Goal: Task Accomplishment & Management: Manage account settings

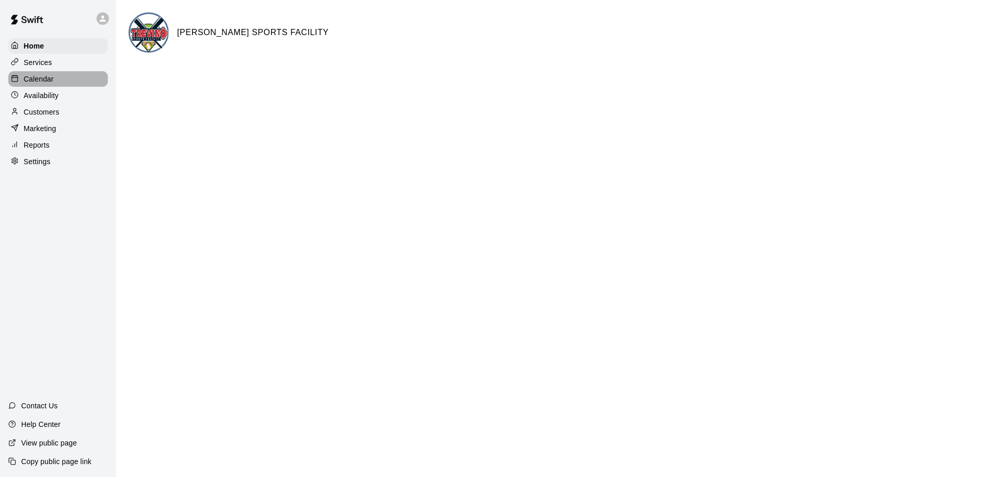
click at [44, 82] on p "Calendar" at bounding box center [39, 79] width 30 height 10
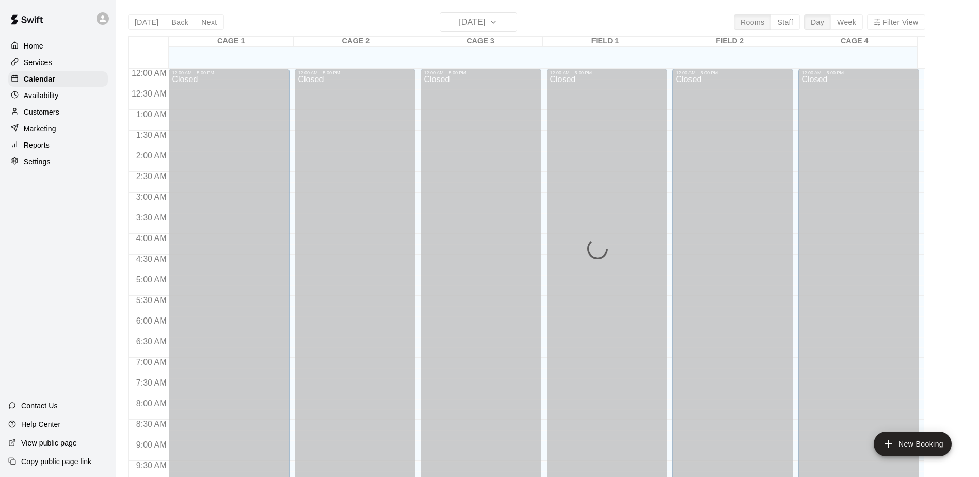
scroll to position [535, 0]
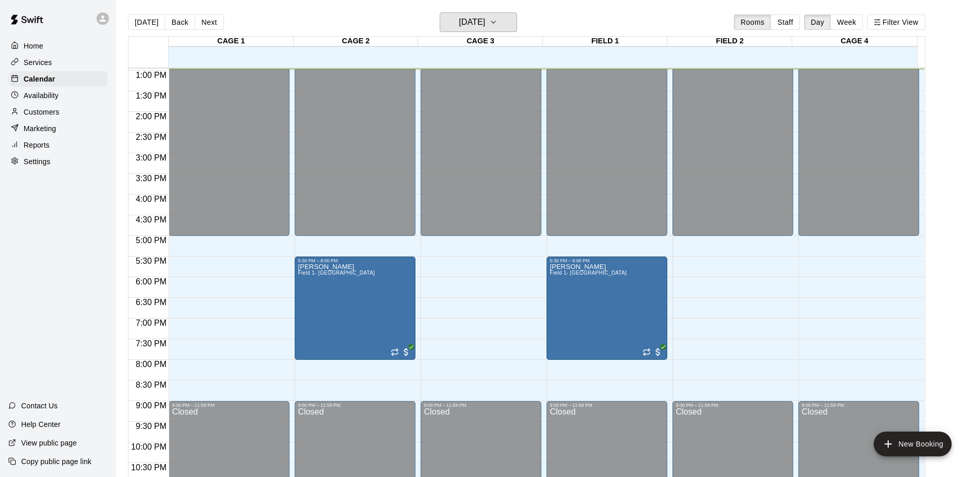
click at [517, 21] on button "[DATE]" at bounding box center [478, 22] width 77 height 20
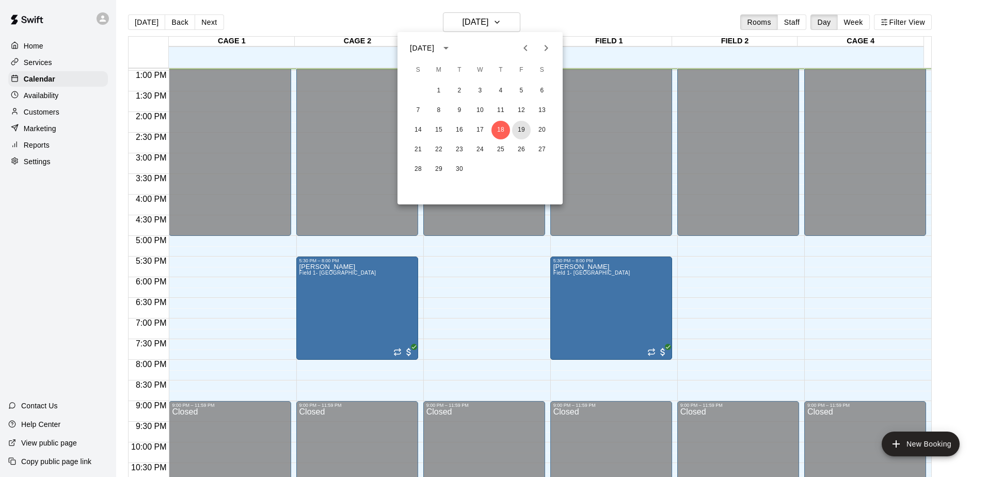
click at [517, 132] on button "19" at bounding box center [521, 130] width 19 height 19
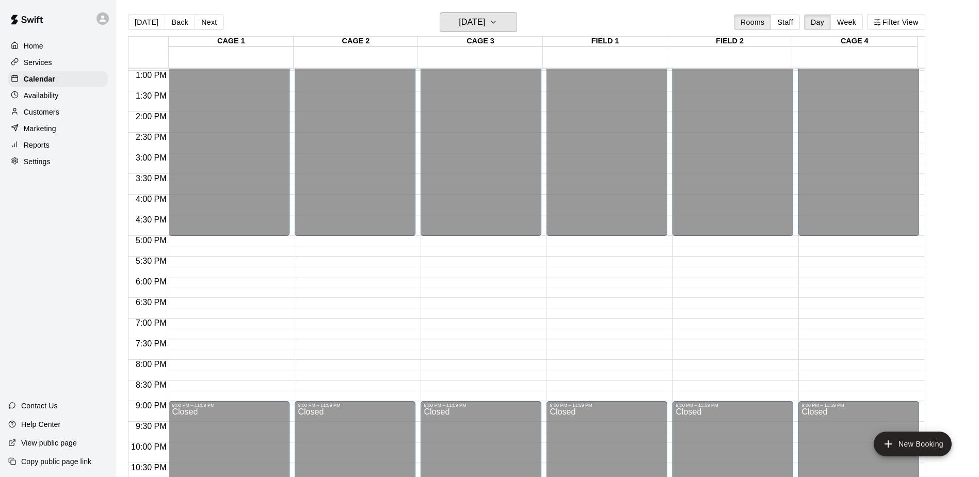
click at [498, 24] on icon "button" at bounding box center [493, 22] width 8 height 12
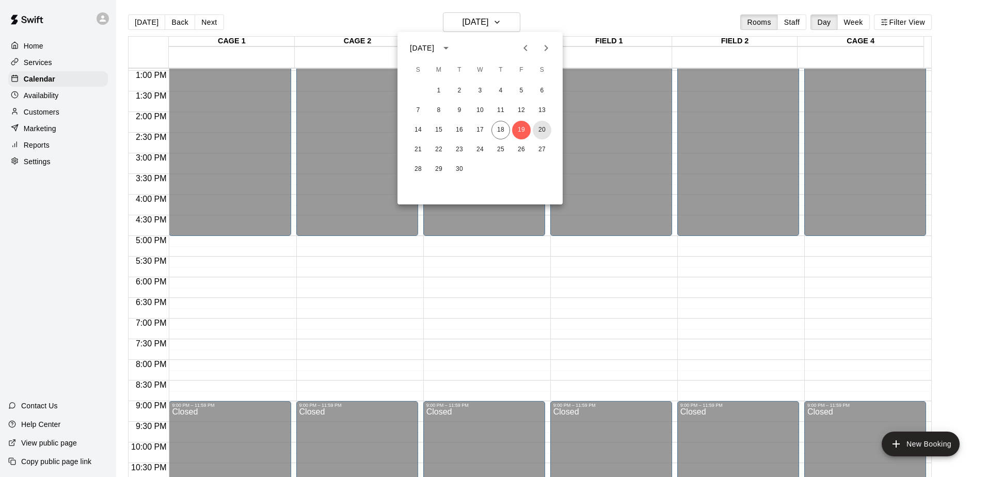
click at [536, 126] on button "20" at bounding box center [542, 130] width 19 height 19
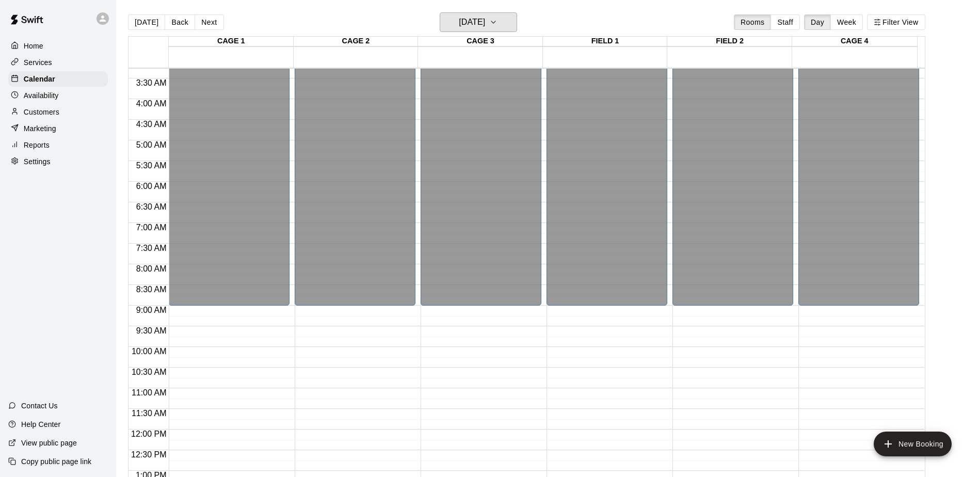
scroll to position [70, 0]
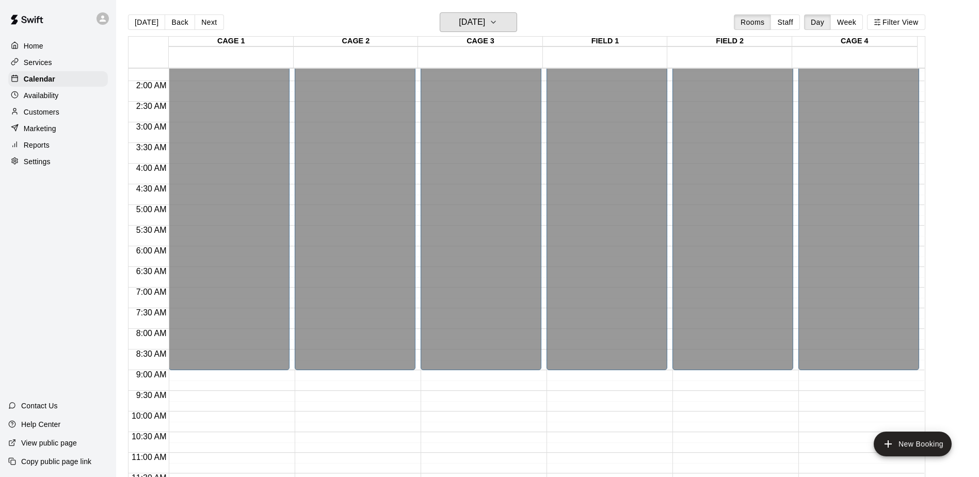
click at [498, 22] on icon "button" at bounding box center [493, 22] width 8 height 12
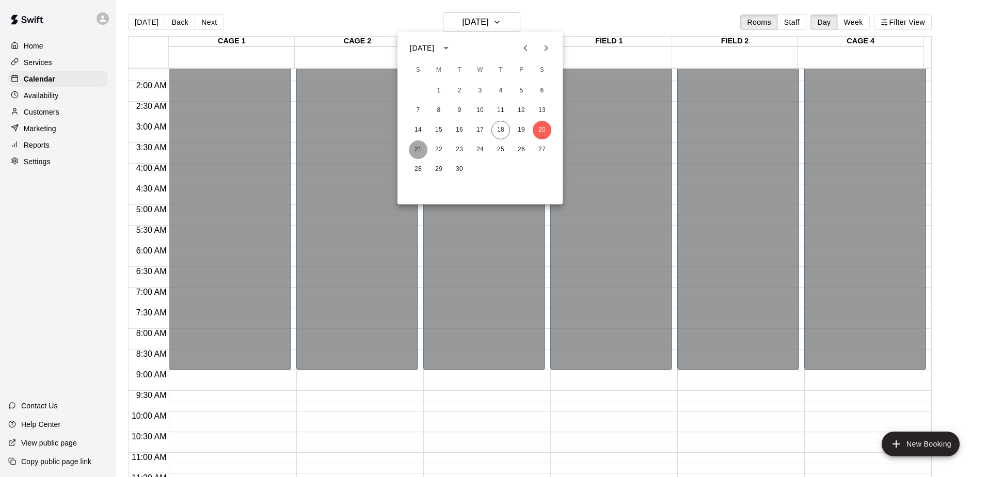
click at [424, 146] on button "21" at bounding box center [418, 149] width 19 height 19
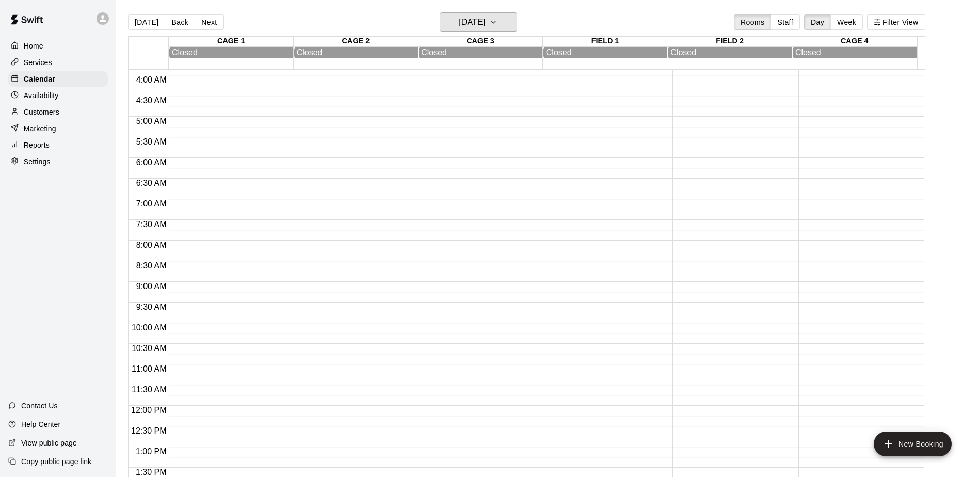
scroll to position [310, 0]
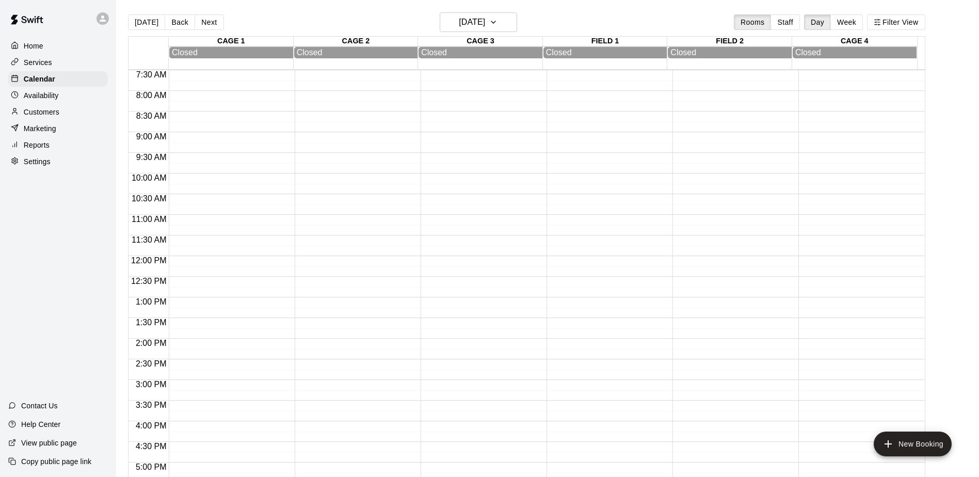
click at [32, 167] on p "Settings" at bounding box center [37, 161] width 27 height 10
select select "**"
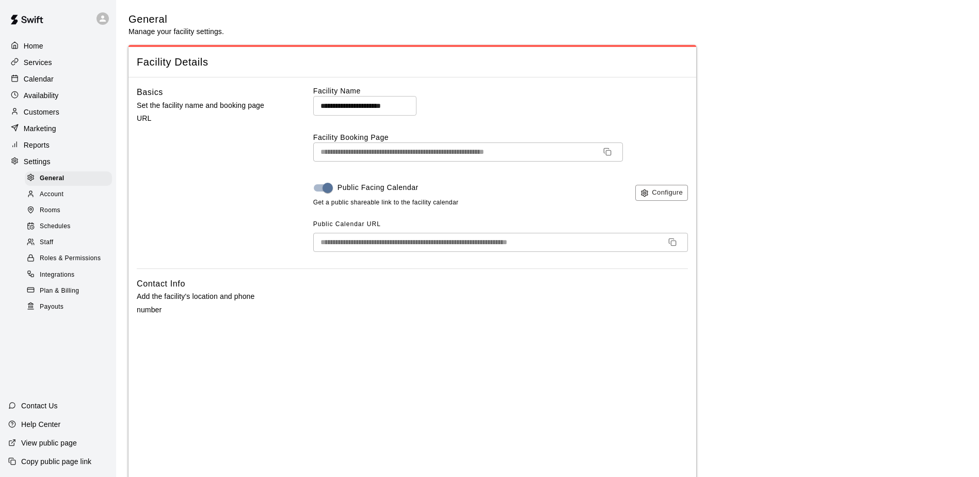
scroll to position [258, 0]
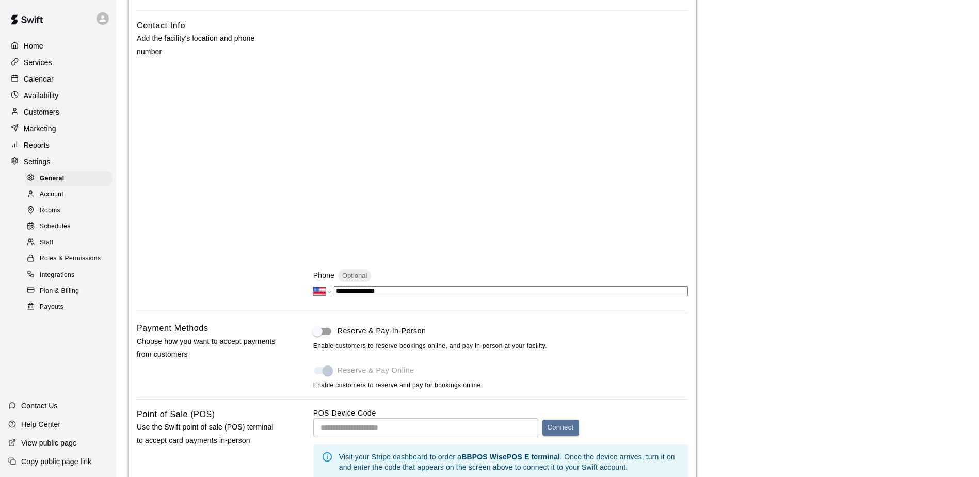
click at [42, 228] on span "Schedules" at bounding box center [55, 226] width 31 height 10
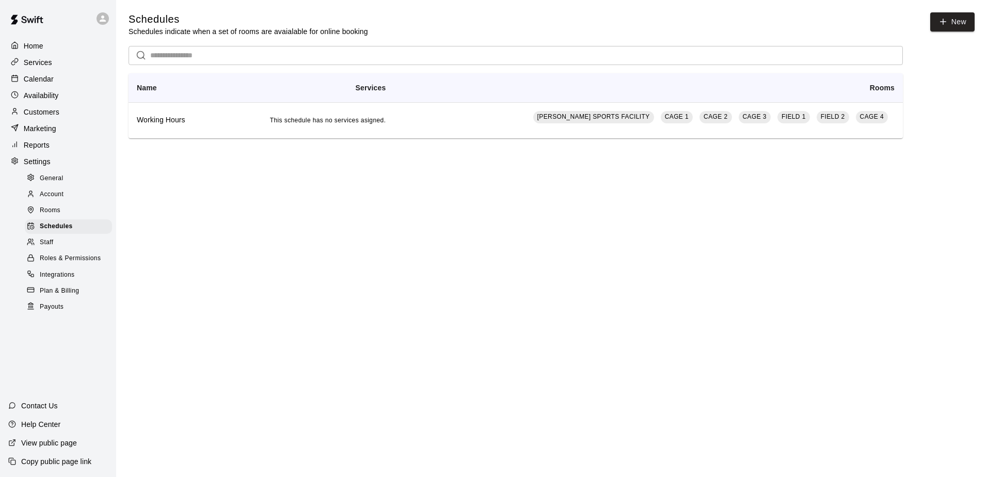
click at [480, 126] on td "[PERSON_NAME] SPORTS FACILITY CAGE 1 CAGE 2 CAGE 3 FIELD 1 FIELD 2 CAGE 4" at bounding box center [648, 120] width 509 height 36
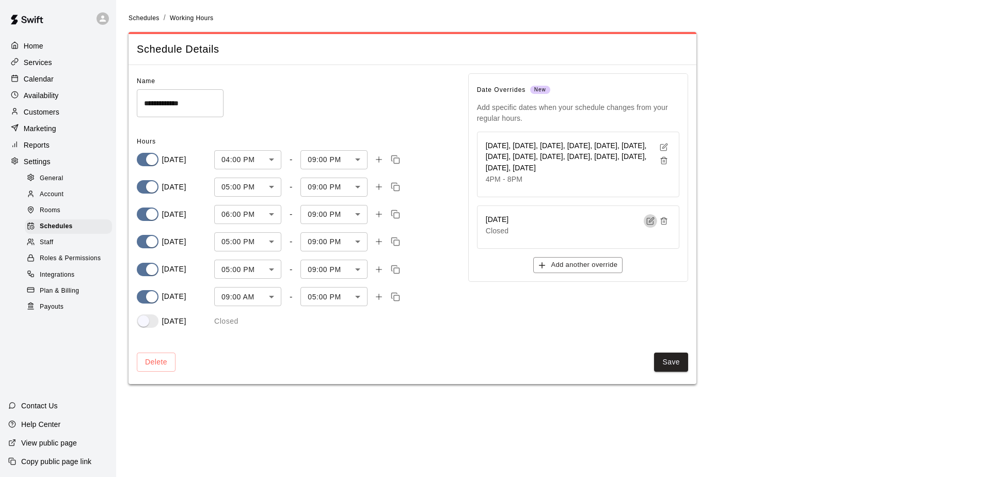
click at [644, 221] on button "button" at bounding box center [650, 220] width 13 height 13
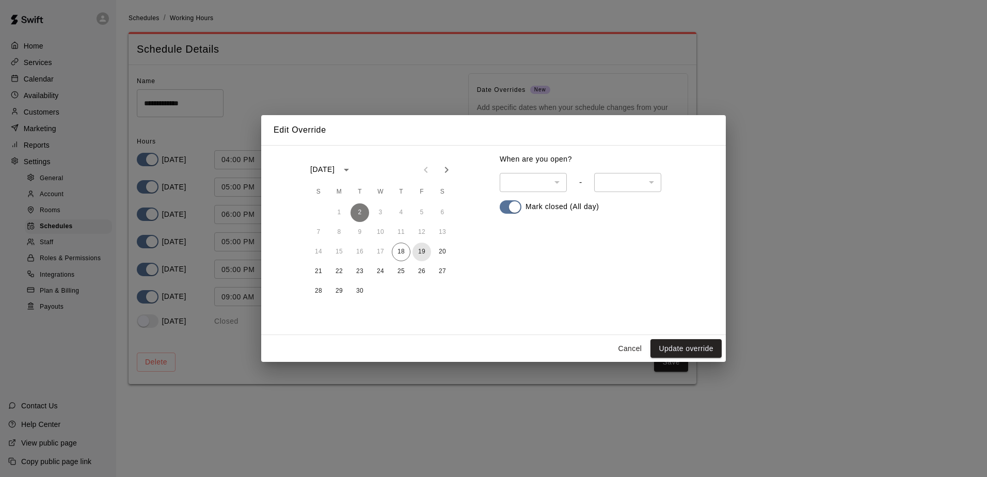
click at [420, 251] on button "19" at bounding box center [421, 252] width 19 height 19
click at [439, 252] on button "20" at bounding box center [442, 252] width 19 height 19
click at [678, 351] on button "Update override" at bounding box center [685, 348] width 71 height 19
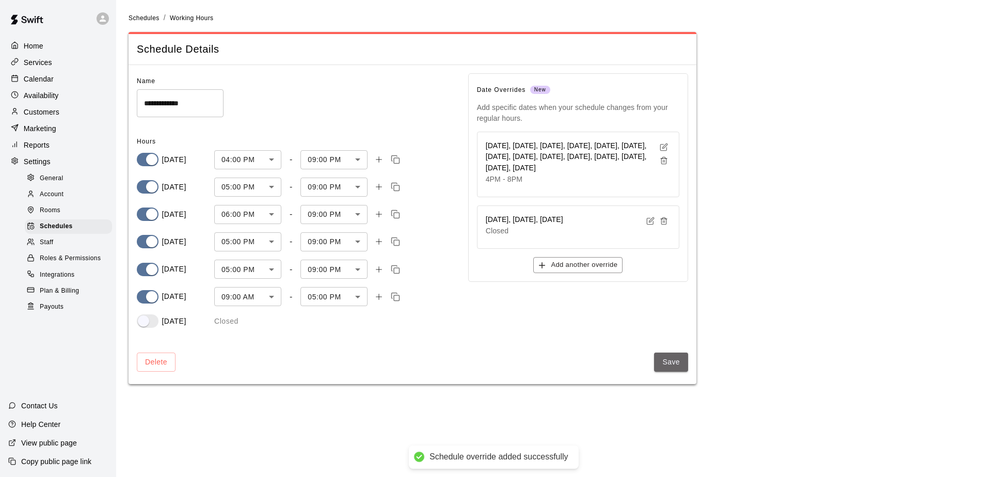
click at [674, 364] on button "Save" at bounding box center [671, 361] width 34 height 19
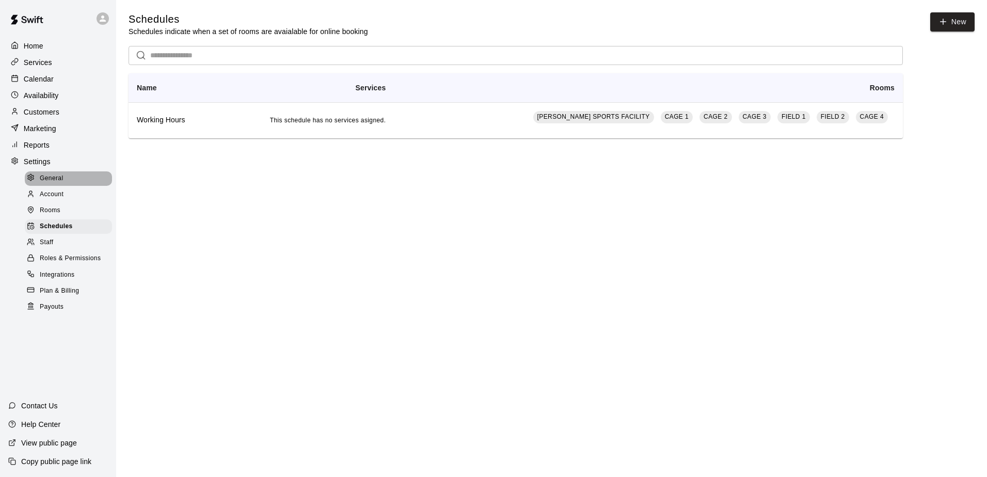
click at [42, 184] on span "General" at bounding box center [52, 178] width 24 height 10
select select "**"
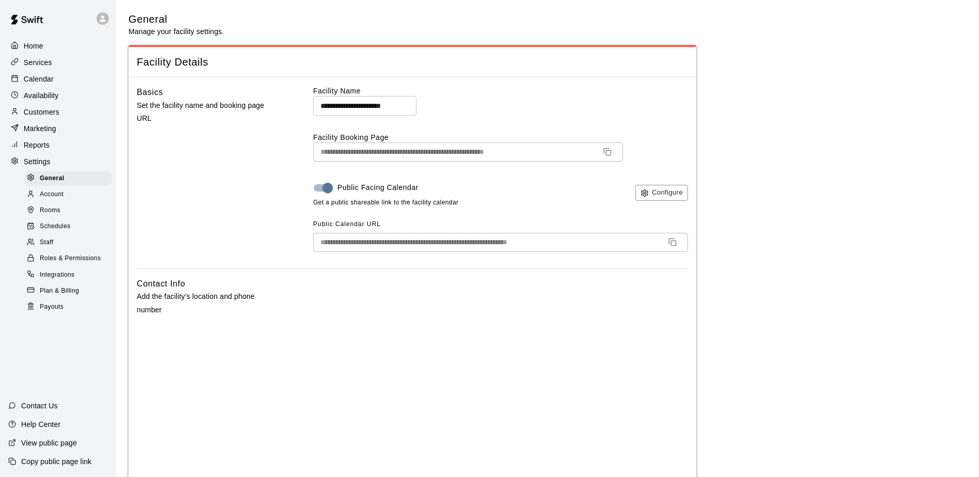
click at [28, 61] on p "Services" at bounding box center [38, 62] width 28 height 10
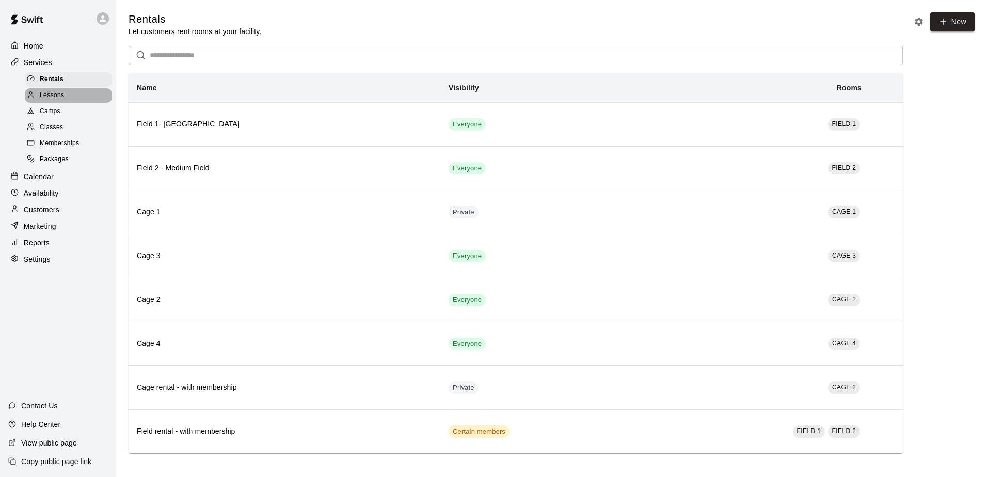
click at [50, 99] on span "Lessons" at bounding box center [52, 95] width 25 height 10
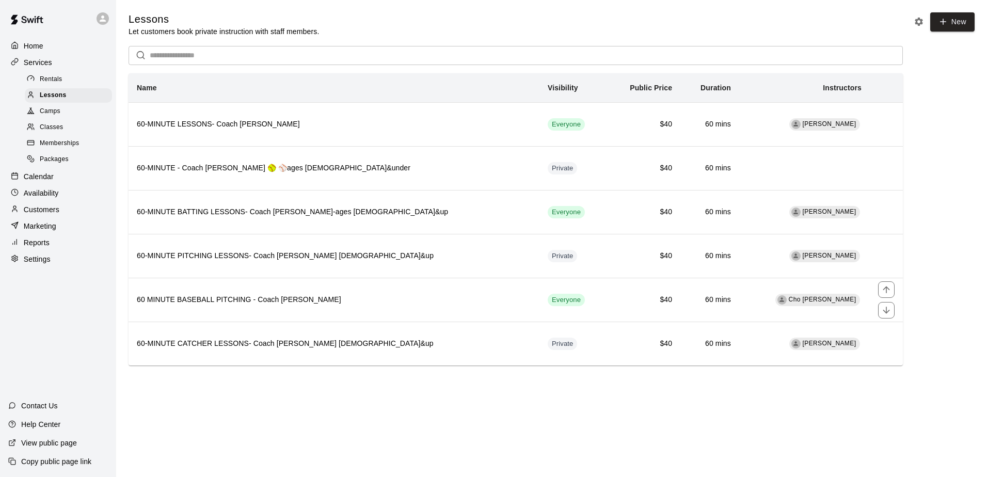
click at [352, 306] on h6 "60 MINUTE BASEBALL PITCHING - Coach [PERSON_NAME]" at bounding box center [334, 299] width 394 height 11
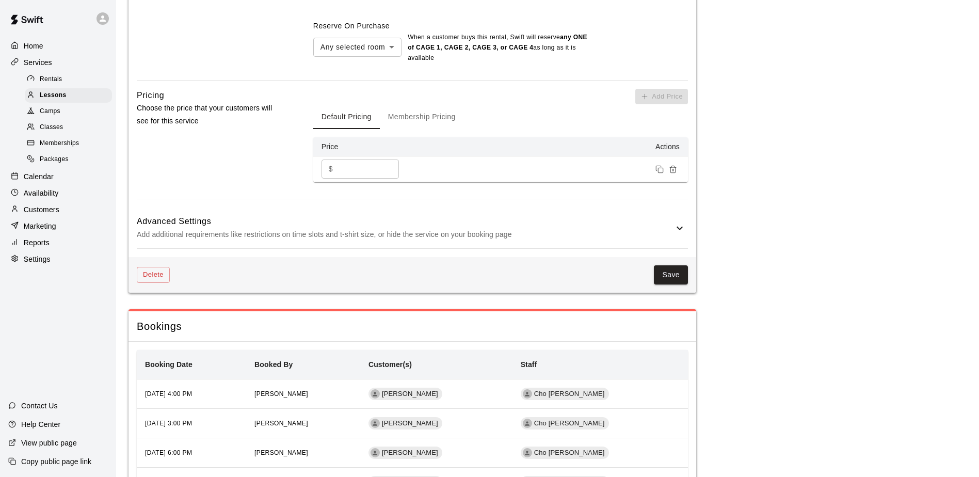
scroll to position [619, 0]
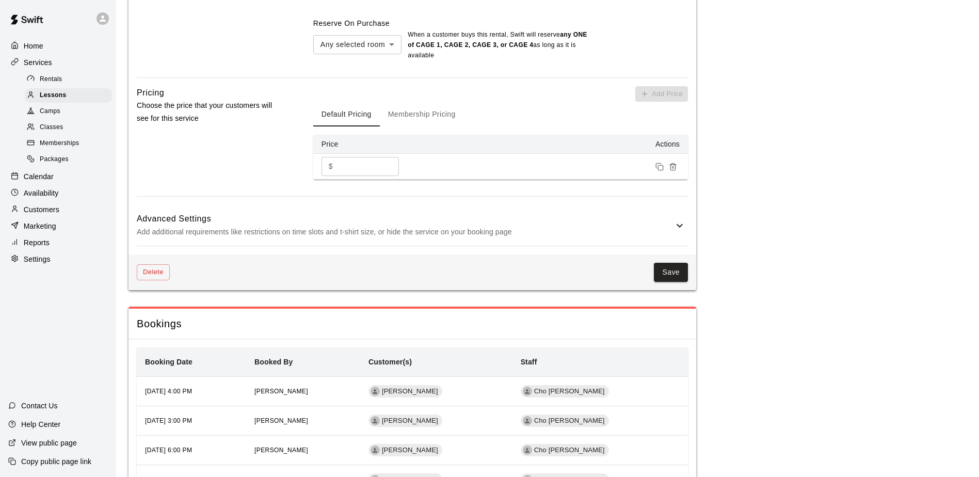
click at [683, 223] on icon at bounding box center [680, 225] width 12 height 12
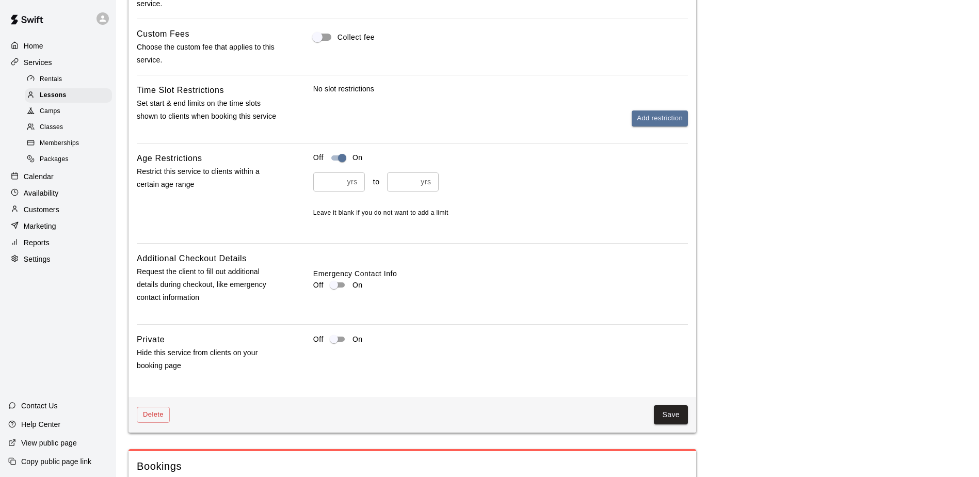
scroll to position [929, 0]
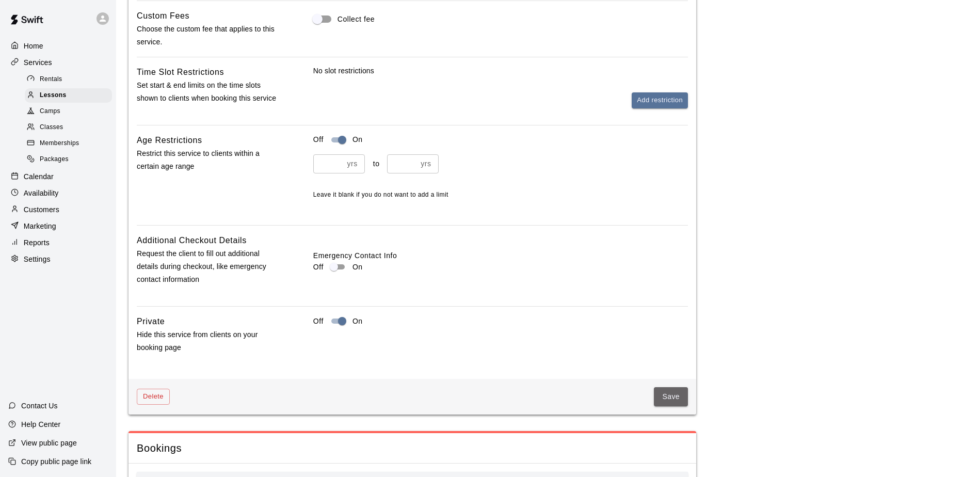
click at [666, 402] on button "Save" at bounding box center [671, 396] width 34 height 19
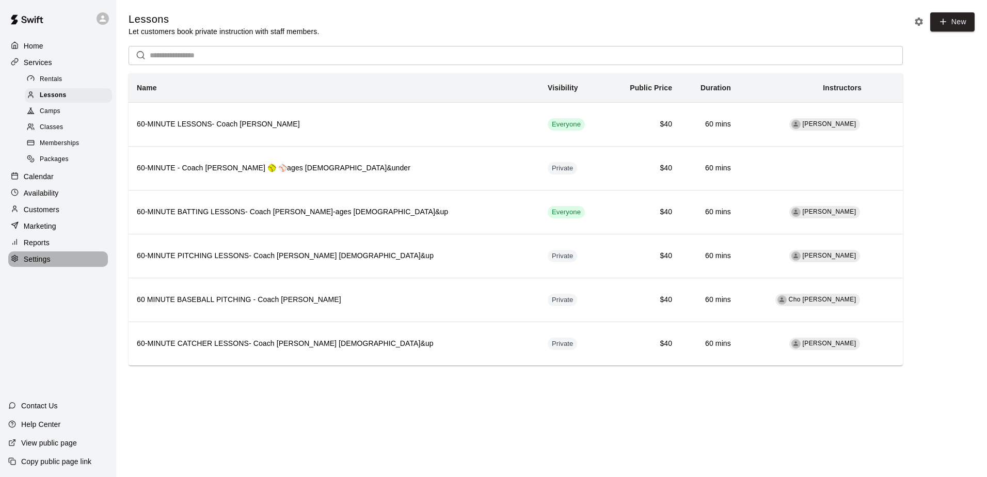
click at [39, 264] on p "Settings" at bounding box center [37, 259] width 27 height 10
select select "**"
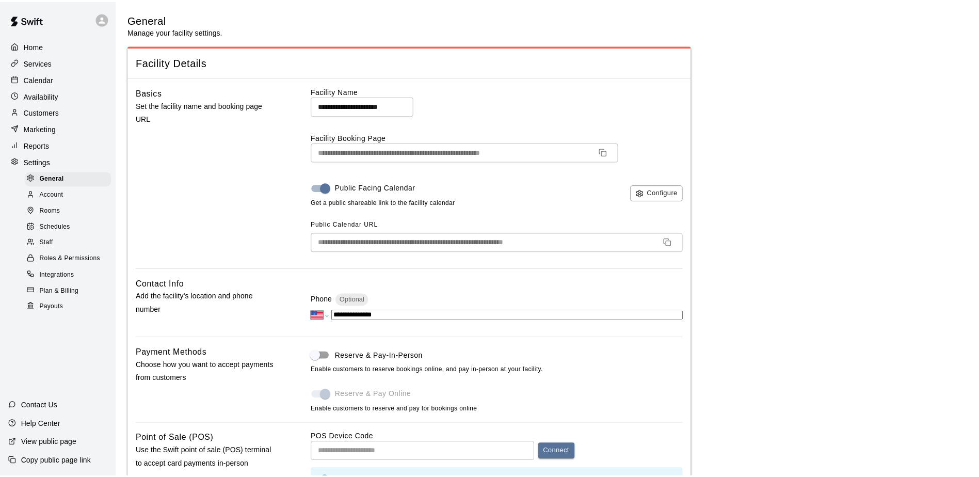
scroll to position [2256, 0]
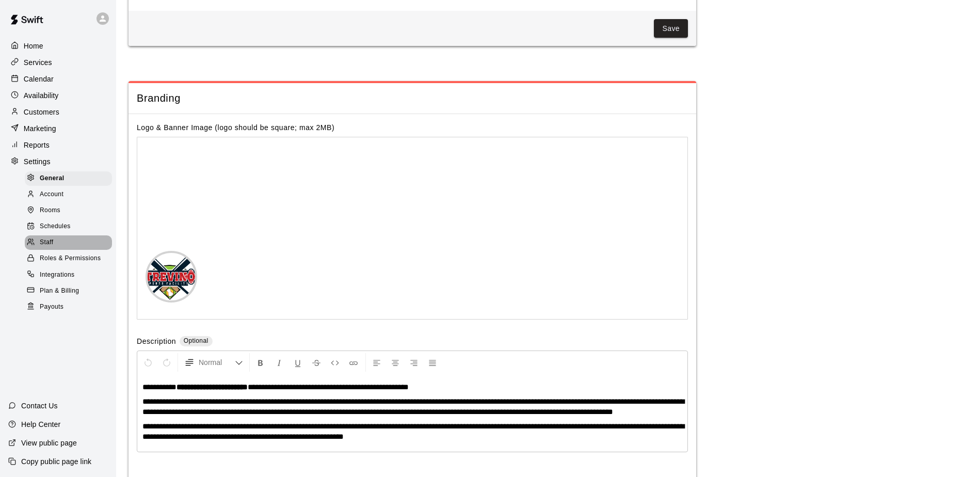
click at [46, 248] on span "Staff" at bounding box center [46, 242] width 13 height 10
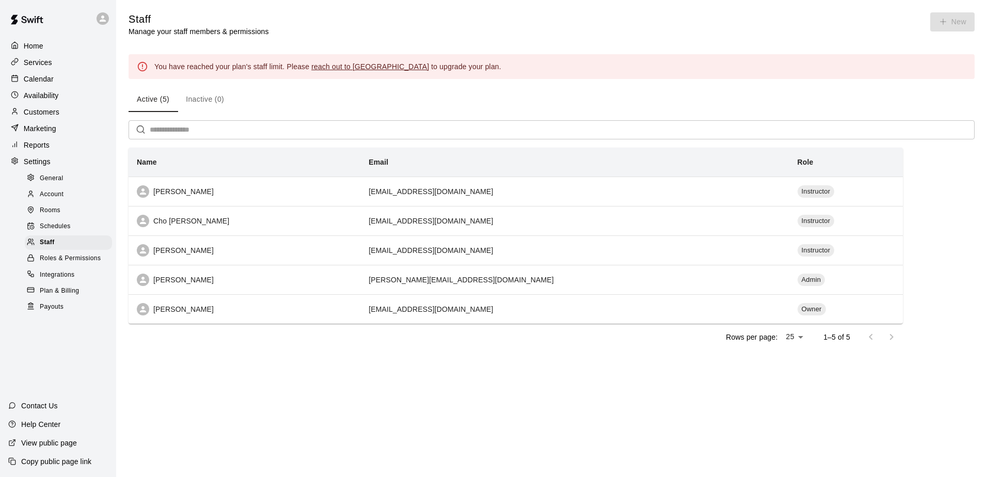
click at [568, 232] on td "[EMAIL_ADDRESS][DOMAIN_NAME]" at bounding box center [574, 220] width 428 height 29
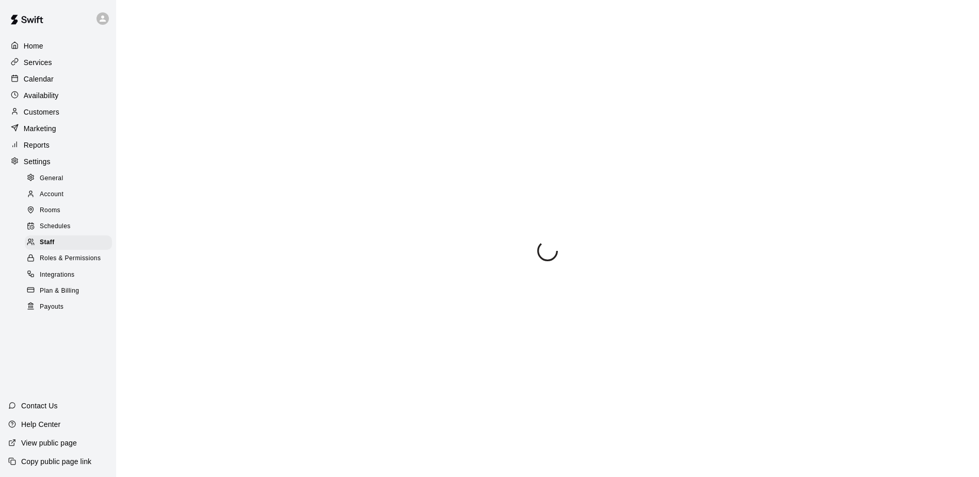
scroll to position [41, 0]
select select "**"
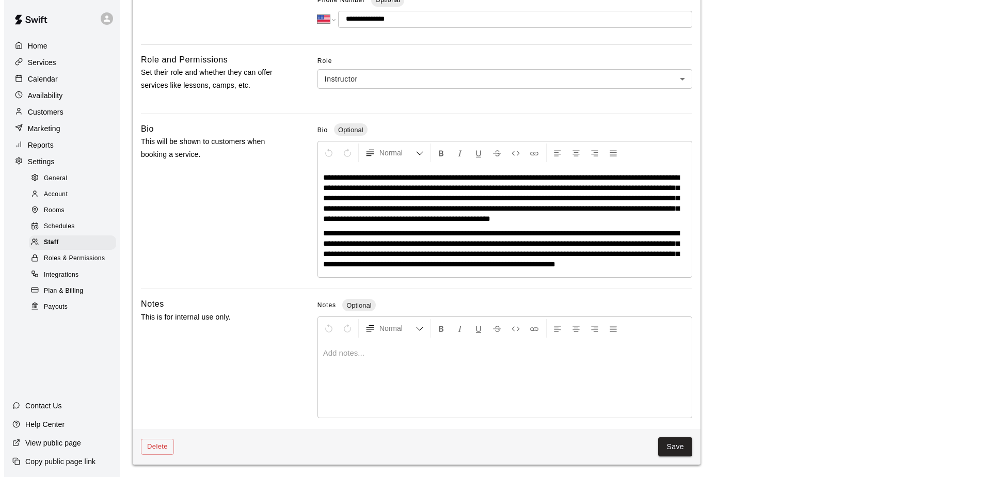
scroll to position [0, 0]
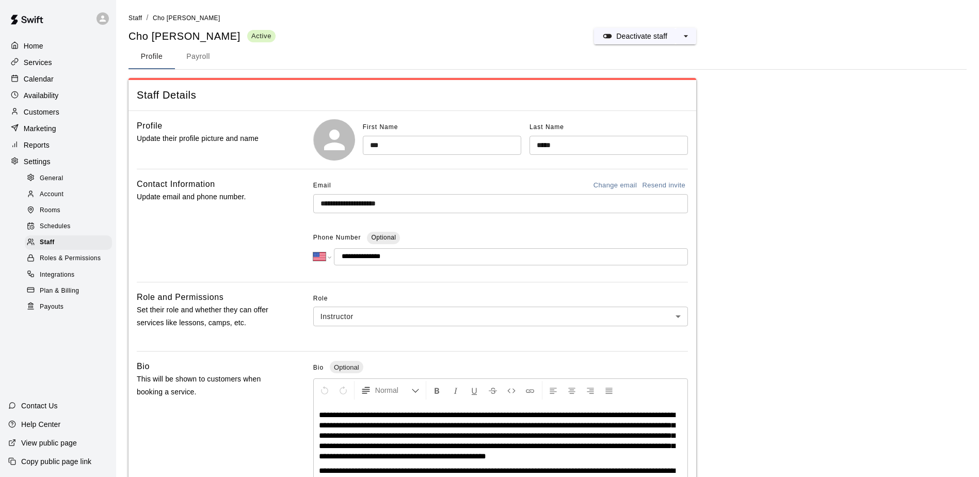
click at [680, 33] on button "select merge strategy" at bounding box center [686, 36] width 21 height 17
click at [646, 59] on h6 "Deactivate staff" at bounding box center [651, 57] width 51 height 11
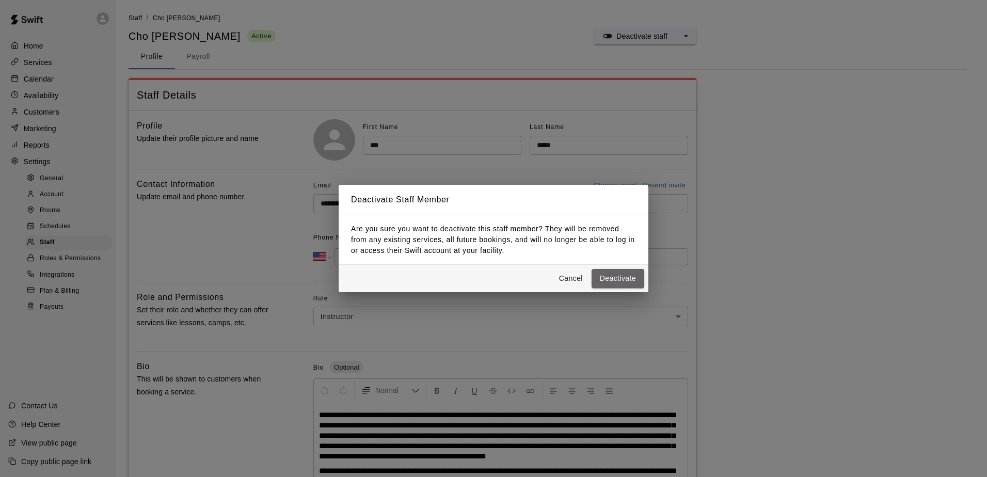
click at [607, 271] on button "Deactivate" at bounding box center [617, 278] width 53 height 19
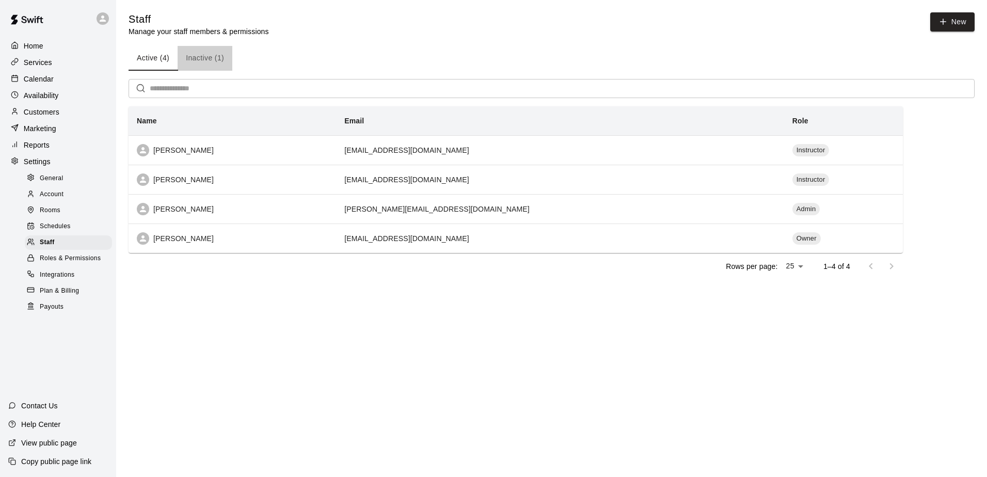
click at [210, 58] on button "Inactive (1)" at bounding box center [205, 58] width 55 height 25
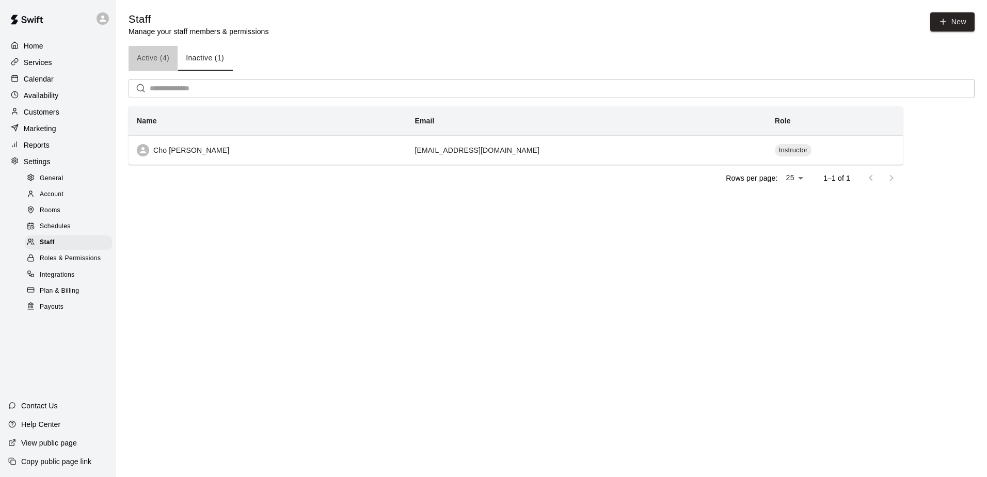
click at [154, 57] on button "Active (4)" at bounding box center [153, 58] width 49 height 25
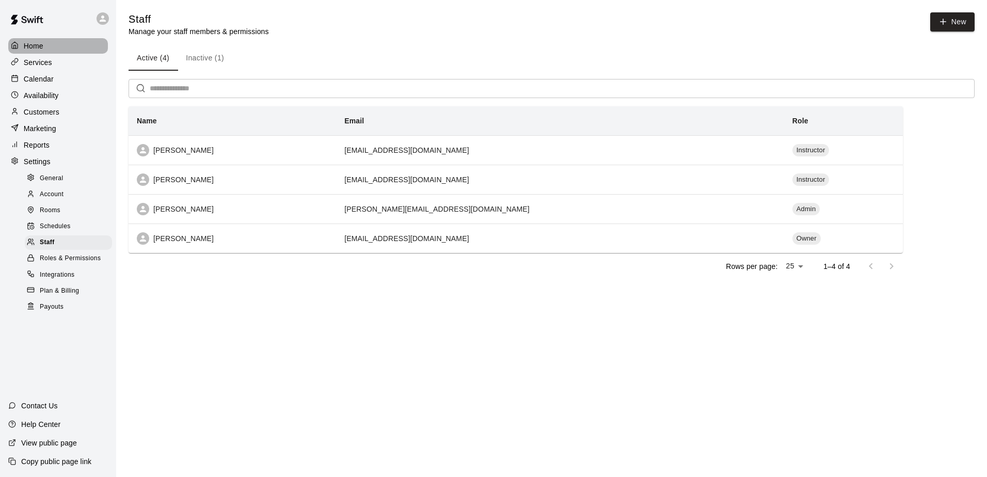
click at [30, 49] on p "Home" at bounding box center [34, 46] width 20 height 10
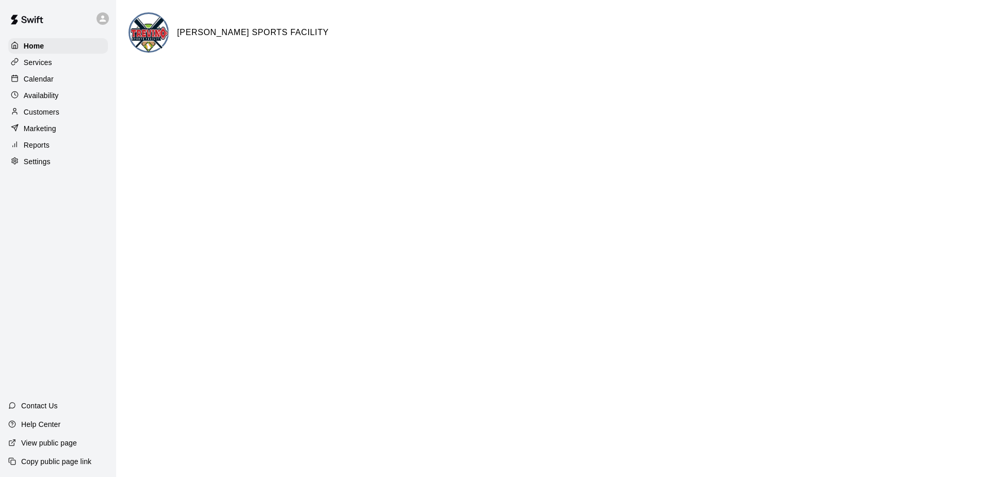
click at [27, 67] on p "Services" at bounding box center [38, 62] width 28 height 10
